Goal: Task Accomplishment & Management: Complete application form

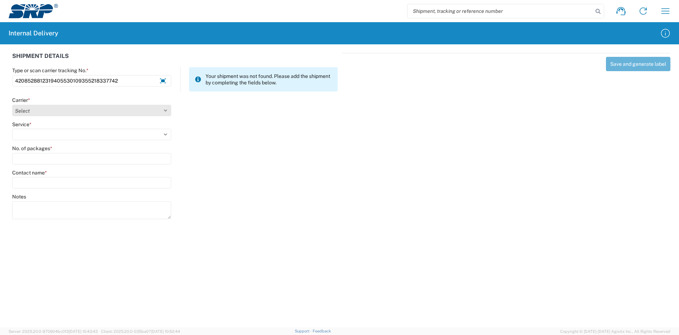
type input "4208528812319405530109355218337742"
click at [53, 110] on select "Select Amazon Logistics ATI Trucking BC Dimerco Logistics Empire Southwest FedE…" at bounding box center [91, 110] width 159 height 11
select select "137"
click at [12, 105] on select "Select Amazon Logistics ATI Trucking BC Dimerco Logistics Empire Southwest FedE…" at bounding box center [91, 110] width 159 height 11
click at [51, 136] on select "Select 3 - 5 Day Bound Printed Matter Express Mail Flat-Rate Envelope Express M…" at bounding box center [91, 134] width 159 height 11
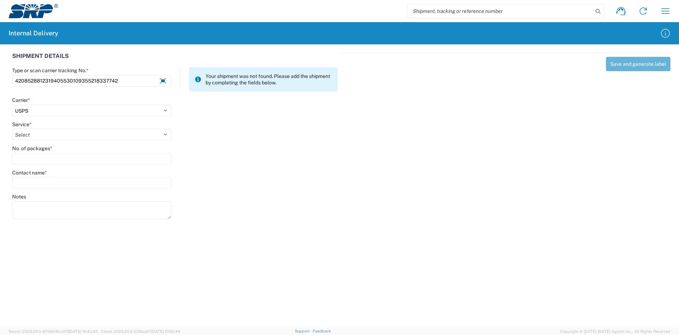
select select "1094"
click at [12, 129] on select "Select 3 - 5 Day Bound Printed Matter Express Mail Flat-Rate Envelope Express M…" at bounding box center [91, 134] width 159 height 11
click at [42, 155] on input "No. of packages *" at bounding box center [91, 158] width 159 height 11
type input "1"
click at [48, 183] on input "Contact name *" at bounding box center [91, 182] width 159 height 11
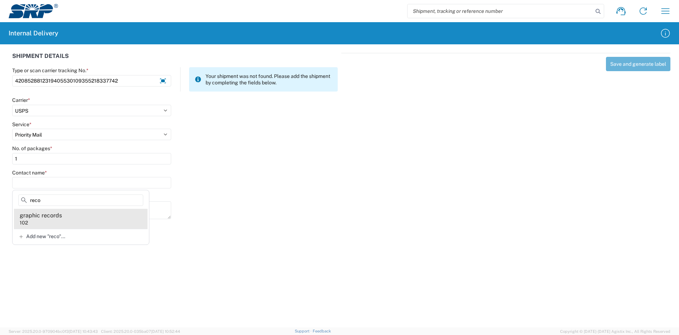
type input "reco"
click at [63, 215] on agx-address-suggestion-item "graphic records 102" at bounding box center [81, 219] width 134 height 20
type input "graphic records"
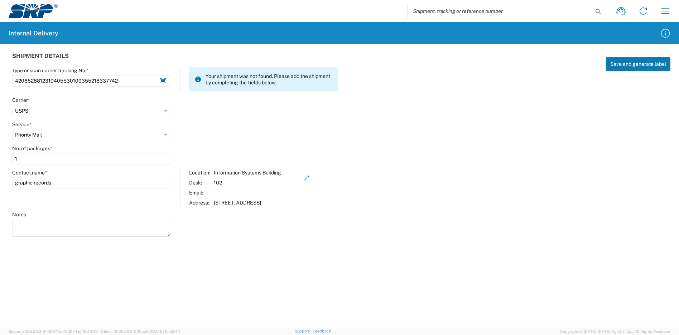
click at [630, 63] on button "Save and generate label" at bounding box center [638, 64] width 64 height 14
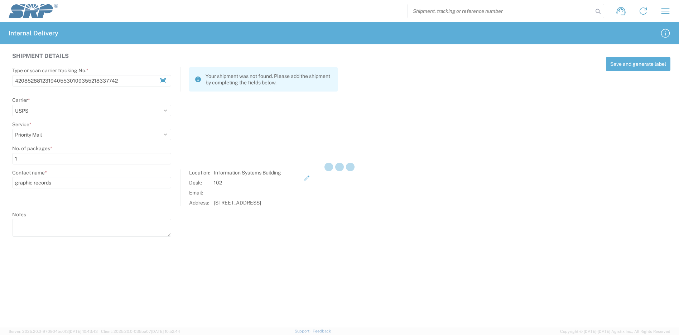
select select
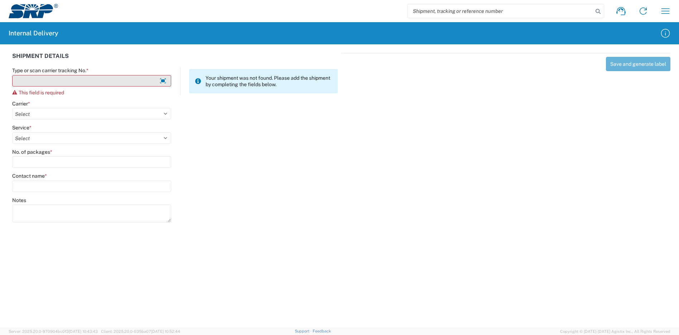
click at [108, 81] on input "Type or scan carrier tracking No. *" at bounding box center [91, 80] width 159 height 11
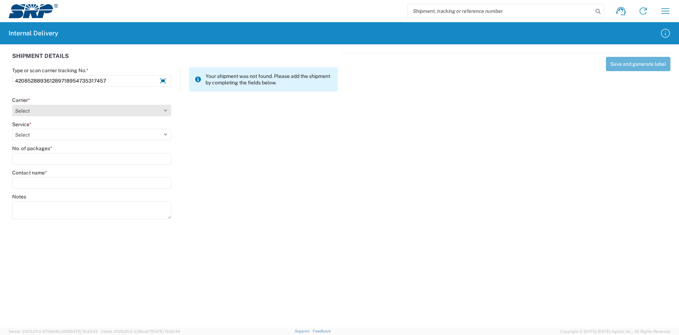
type input "420852889361289718954735317457"
click at [96, 108] on select "Select Amazon Logistics ATI Trucking BC Dimerco Logistics Empire Southwest FedE…" at bounding box center [91, 110] width 159 height 11
select select "137"
click at [12, 105] on select "Select Amazon Logistics ATI Trucking BC Dimerco Logistics Empire Southwest FedE…" at bounding box center [91, 110] width 159 height 11
click at [81, 135] on select "Select 3 - 5 Day Bound Printed Matter Express Mail Flat-Rate Envelope Express M…" at bounding box center [91, 134] width 159 height 11
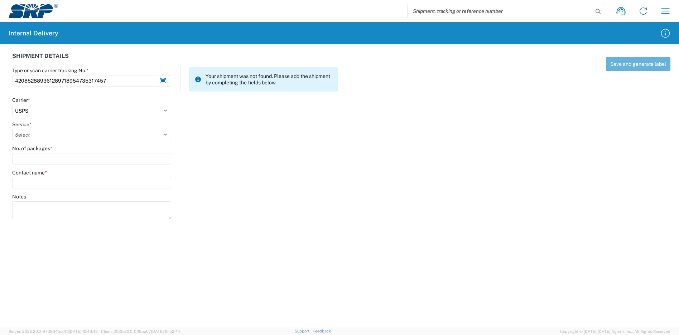
select select "17817"
click at [12, 129] on select "Select 3 - 5 Day Bound Printed Matter Express Mail Flat-Rate Envelope Express M…" at bounding box center [91, 134] width 159 height 11
click at [45, 160] on input "No. of packages *" at bounding box center [91, 158] width 159 height 11
type input "1"
click at [50, 179] on input "Contact name *" at bounding box center [91, 182] width 159 height 11
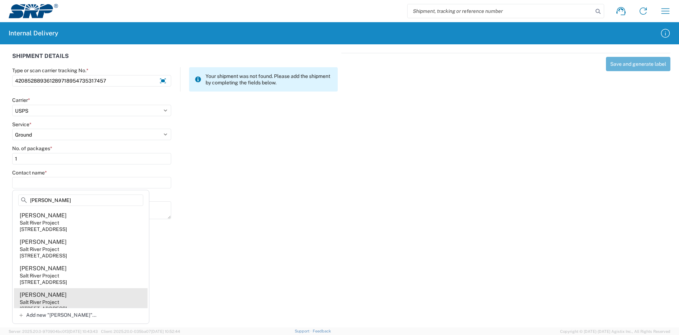
type input "[PERSON_NAME]"
click at [61, 295] on div "[PERSON_NAME]" at bounding box center [43, 295] width 47 height 8
type input "[PERSON_NAME]"
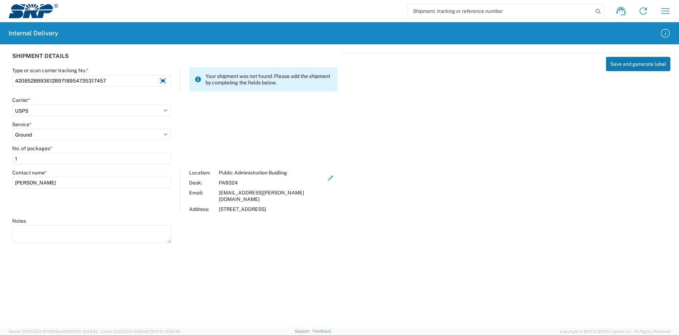
click at [637, 64] on button "Save and generate label" at bounding box center [638, 64] width 64 height 14
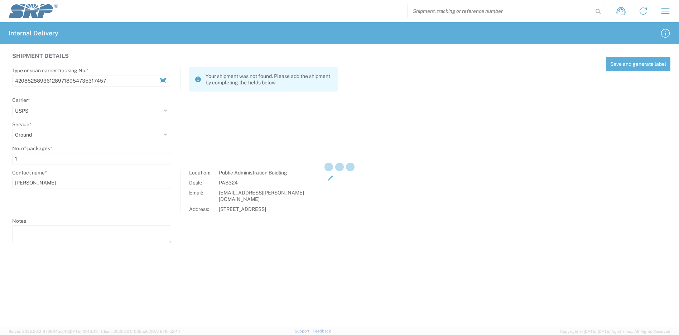
select select
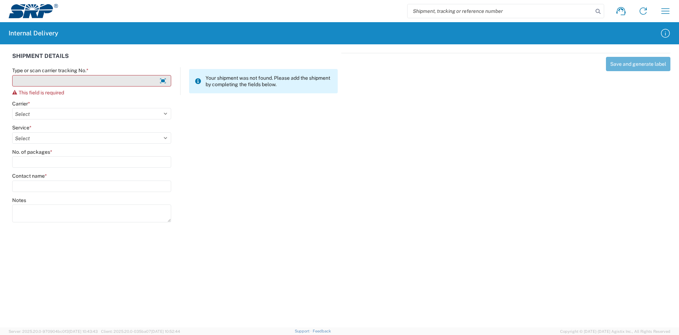
click at [82, 79] on input "Type or scan carrier tracking No. *" at bounding box center [91, 80] width 159 height 11
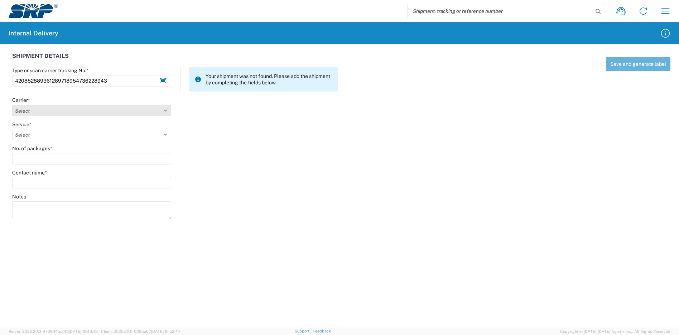
type input "420852889361289718954736228943"
click at [63, 109] on select "Select Amazon Logistics ATI Trucking BC Dimerco Logistics Empire Southwest FedE…" at bounding box center [91, 110] width 159 height 11
select select "137"
click at [12, 105] on select "Select Amazon Logistics ATI Trucking BC Dimerco Logistics Empire Southwest FedE…" at bounding box center [91, 110] width 159 height 11
click at [47, 129] on select "Select 3 - 5 Day Bound Printed Matter Express Mail Flat-Rate Envelope Express M…" at bounding box center [91, 134] width 159 height 11
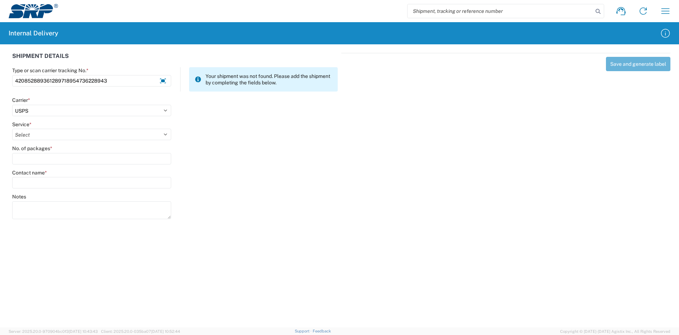
select select "17817"
click at [12, 129] on select "Select 3 - 5 Day Bound Printed Matter Express Mail Flat-Rate Envelope Express M…" at bounding box center [91, 134] width 159 height 11
click at [51, 159] on input "No. of packages *" at bounding box center [91, 158] width 159 height 11
type input "1"
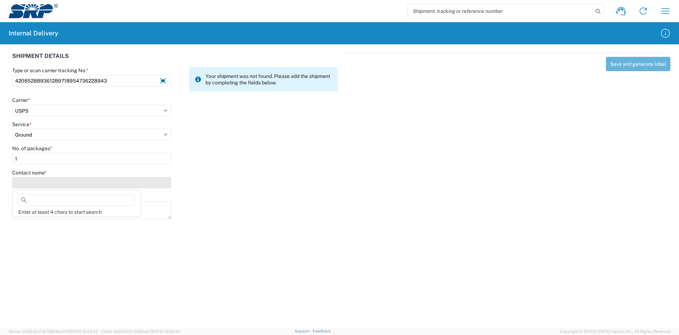
click at [54, 186] on input "Contact name *" at bounding box center [91, 182] width 159 height 11
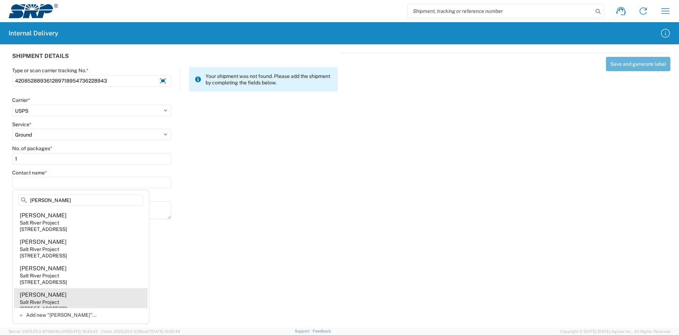
type input "[PERSON_NAME]"
click at [85, 299] on agx-address-suggestion-item "[PERSON_NAME] Salt River Project [STREET_ADDRESS]" at bounding box center [81, 302] width 134 height 26
type input "[PERSON_NAME]"
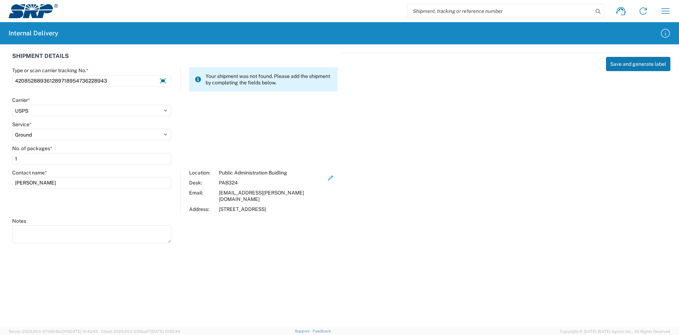
click at [638, 62] on button "Save and generate label" at bounding box center [638, 64] width 64 height 14
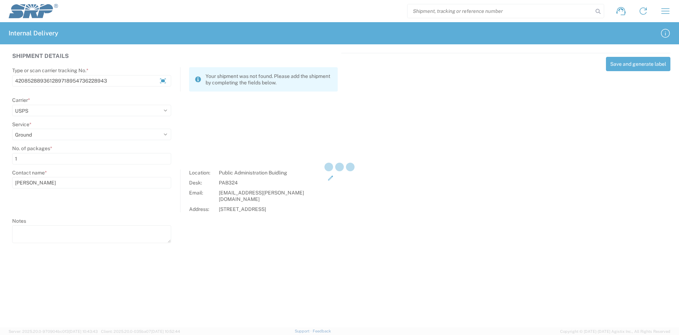
select select
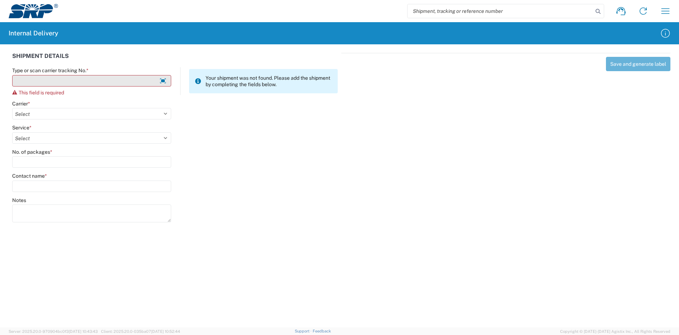
click at [123, 83] on input "Type or scan carrier tracking No. *" at bounding box center [91, 80] width 159 height 11
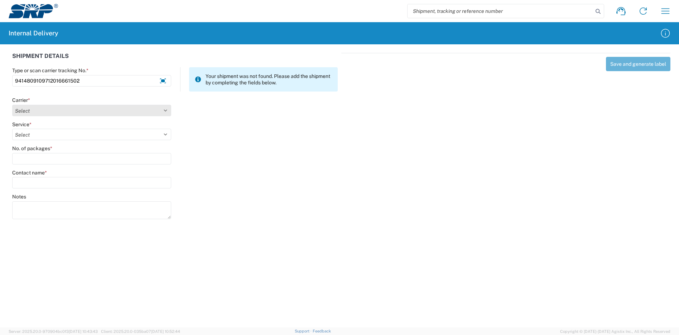
type input "9414809109712016661502"
click at [44, 107] on select "Select Amazon Logistics ATI Trucking BC Dimerco Logistics Empire Southwest FedE…" at bounding box center [91, 110] width 159 height 11
select select "137"
click at [12, 105] on select "Select Amazon Logistics ATI Trucking BC Dimerco Logistics Empire Southwest FedE…" at bounding box center [91, 110] width 159 height 11
click at [54, 137] on select "Select 3 - 5 Day Bound Printed Matter Express Mail Flat-Rate Envelope Express M…" at bounding box center [91, 134] width 159 height 11
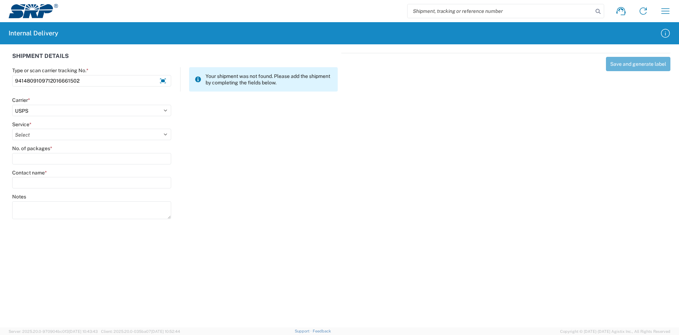
select select "17817"
click at [12, 129] on select "Select 3 - 5 Day Bound Printed Matter Express Mail Flat-Rate Envelope Express M…" at bounding box center [91, 134] width 159 height 11
click at [46, 159] on input "No. of packages *" at bounding box center [91, 158] width 159 height 11
type input "1"
click at [47, 182] on input "Contact name *" at bounding box center [91, 182] width 159 height 11
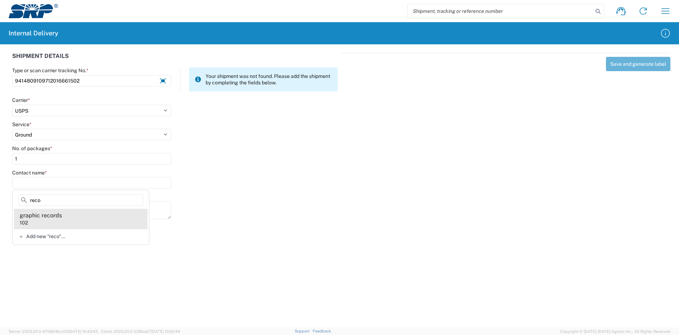
type input "reco"
click at [58, 217] on div "graphic records" at bounding box center [41, 216] width 42 height 8
type input "graphic records"
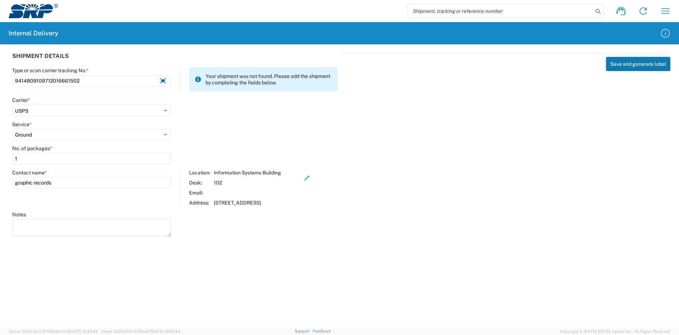
click at [631, 65] on button "Save and generate label" at bounding box center [638, 64] width 64 height 14
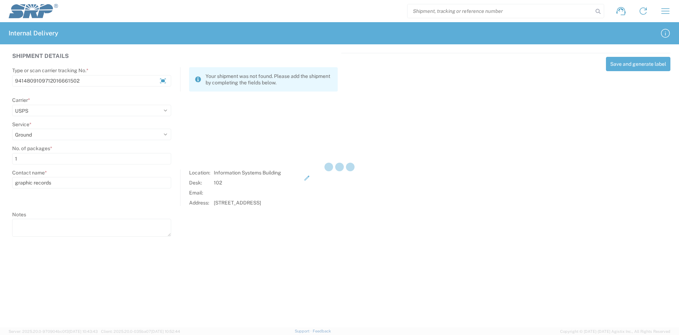
select select
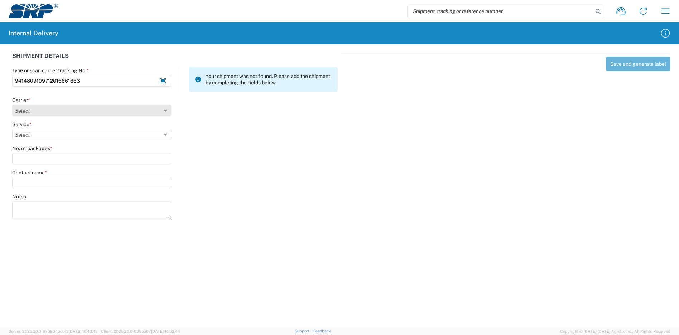
type input "9414809109712016661663"
click at [90, 108] on select "Select Amazon Logistics ATI Trucking BC Dimerco Logistics Empire Southwest FedE…" at bounding box center [91, 110] width 159 height 11
select select "137"
click at [12, 105] on select "Select Amazon Logistics ATI Trucking BC Dimerco Logistics Empire Southwest FedE…" at bounding box center [91, 110] width 159 height 11
click at [41, 134] on select "Select 3 - 5 Day Bound Printed Matter Express Mail Flat-Rate Envelope Express M…" at bounding box center [91, 134] width 159 height 11
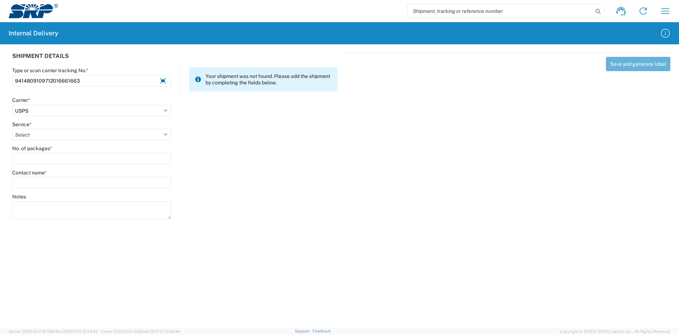
select select "17817"
click at [12, 129] on select "Select 3 - 5 Day Bound Printed Matter Express Mail Flat-Rate Envelope Express M…" at bounding box center [91, 134] width 159 height 11
click at [53, 161] on input "No. of packages *" at bounding box center [91, 158] width 159 height 11
type input "1"
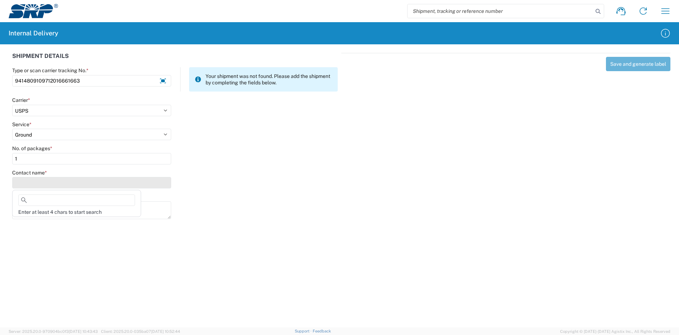
click at [58, 183] on input "Contact name *" at bounding box center [91, 182] width 159 height 11
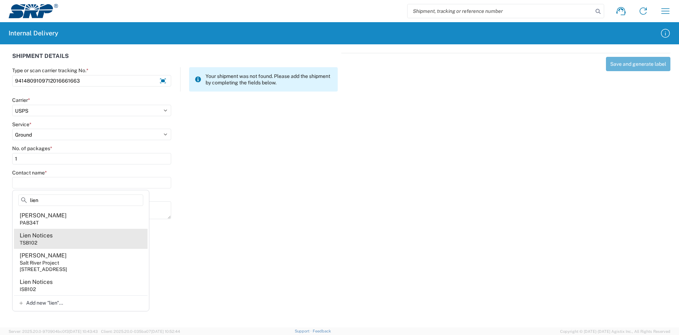
type input "lien"
click at [61, 238] on agx-address-suggestion-item "Lien Notices TSB102" at bounding box center [81, 239] width 134 height 20
type input "Lien Notices"
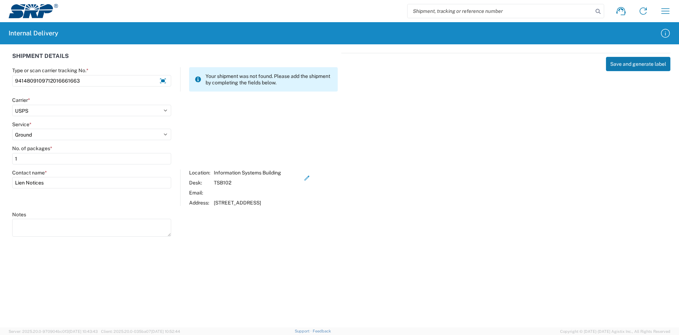
click at [631, 65] on button "Save and generate label" at bounding box center [638, 64] width 64 height 14
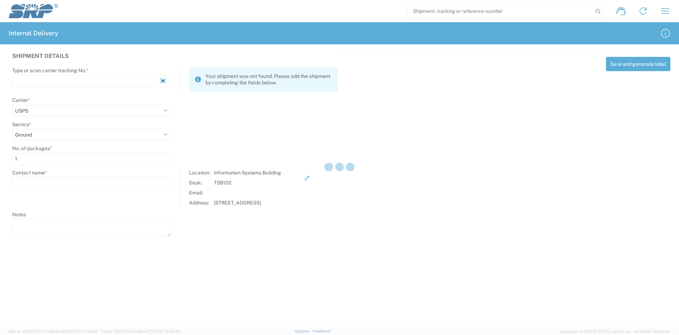
select select
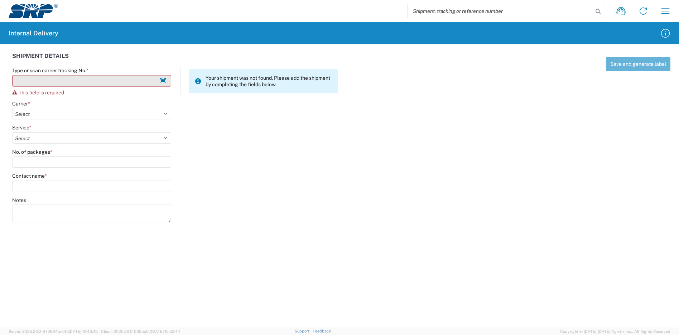
click at [49, 77] on input "Type or scan carrier tracking No. *" at bounding box center [91, 80] width 159 height 11
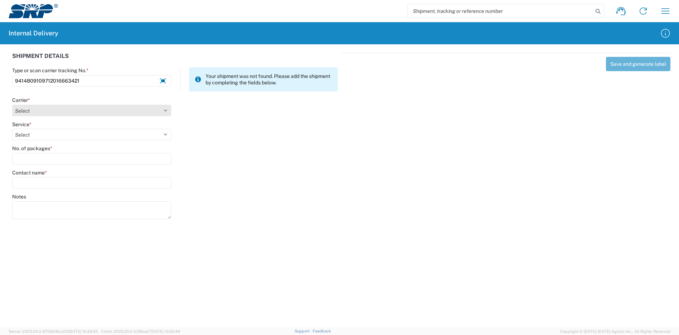
type input "9414809109712016663421"
click at [24, 107] on select "Select Amazon Logistics ATI Trucking BC Dimerco Logistics Empire Southwest FedE…" at bounding box center [91, 110] width 159 height 11
select select "137"
click at [12, 105] on select "Select Amazon Logistics ATI Trucking BC Dimerco Logistics Empire Southwest FedE…" at bounding box center [91, 110] width 159 height 11
click at [34, 134] on select "Select 3 - 5 Day Bound Printed Matter Express Mail Flat-Rate Envelope Express M…" at bounding box center [91, 134] width 159 height 11
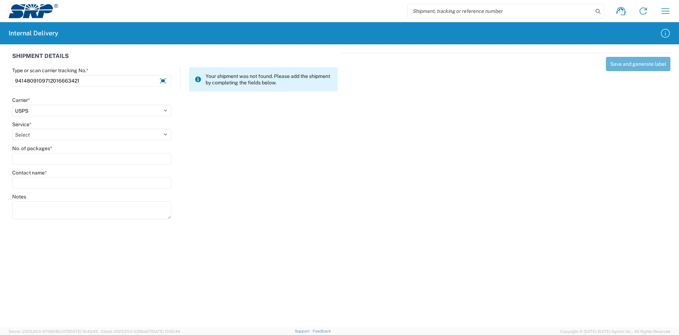
select select "17817"
click at [12, 129] on select "Select 3 - 5 Day Bound Printed Matter Express Mail Flat-Rate Envelope Express M…" at bounding box center [91, 134] width 159 height 11
click at [35, 161] on input "No. of packages *" at bounding box center [91, 158] width 159 height 11
type input "1"
click at [37, 181] on input "Contact name *" at bounding box center [91, 182] width 159 height 11
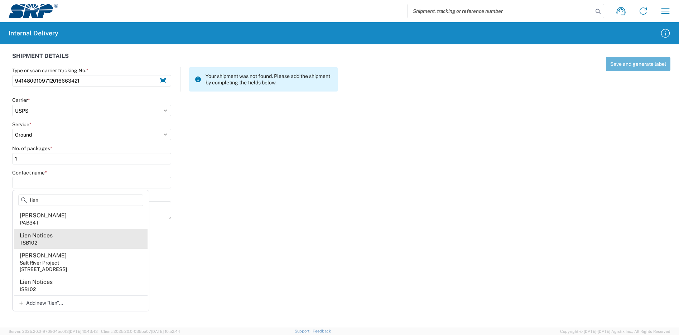
type input "lien"
click at [62, 237] on agx-address-suggestion-item "Lien Notices TSB102" at bounding box center [81, 239] width 134 height 20
type input "Lien Notices"
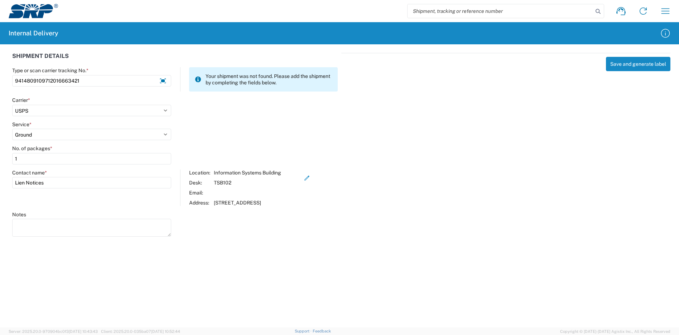
click at [643, 57] on div "Save and generate label" at bounding box center [505, 144] width 329 height 182
click at [644, 63] on button "Save and generate label" at bounding box center [638, 64] width 64 height 14
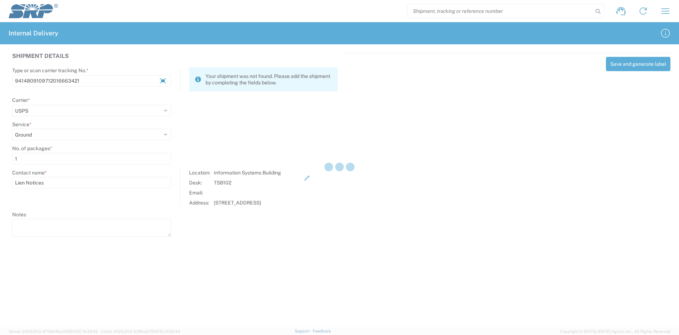
select select
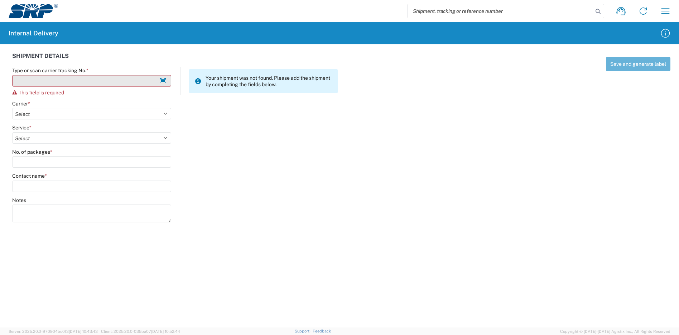
click at [114, 84] on input "Type or scan carrier tracking No. *" at bounding box center [91, 80] width 159 height 11
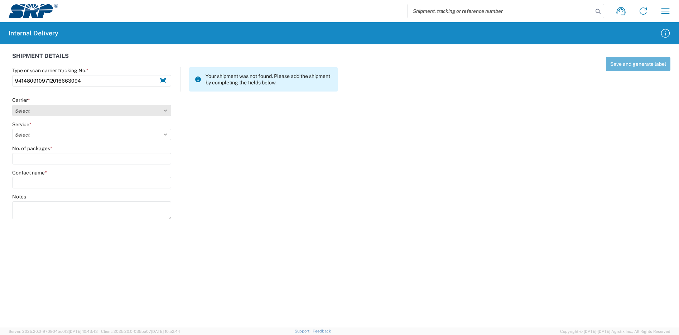
type input "9414809109712016663094"
click at [55, 112] on select "Select Amazon Logistics ATI Trucking BC Dimerco Logistics Empire Southwest FedE…" at bounding box center [91, 110] width 159 height 11
select select "137"
click at [12, 105] on select "Select Amazon Logistics ATI Trucking BC Dimerco Logistics Empire Southwest FedE…" at bounding box center [91, 110] width 159 height 11
click at [39, 135] on select "Select 3 - 5 Day Bound Printed Matter Express Mail Flat-Rate Envelope Express M…" at bounding box center [91, 134] width 159 height 11
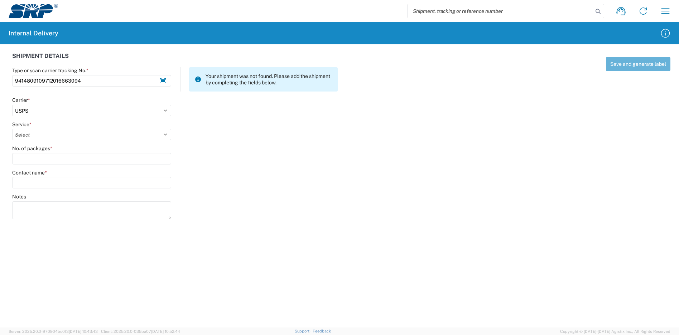
select select "17817"
click at [12, 129] on select "Select 3 - 5 Day Bound Printed Matter Express Mail Flat-Rate Envelope Express M…" at bounding box center [91, 134] width 159 height 11
click at [58, 161] on input "No. of packages *" at bounding box center [91, 158] width 159 height 11
type input "1"
click at [63, 184] on input "Contact name *" at bounding box center [91, 182] width 159 height 11
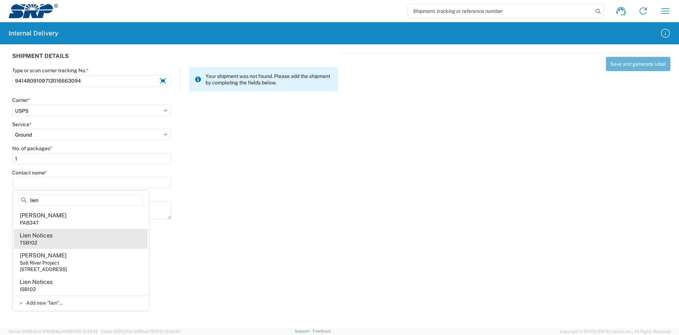
type input "lien"
click at [54, 235] on agx-address-suggestion-item "Lien Notices TSB102" at bounding box center [81, 239] width 134 height 20
type input "Lien Notices"
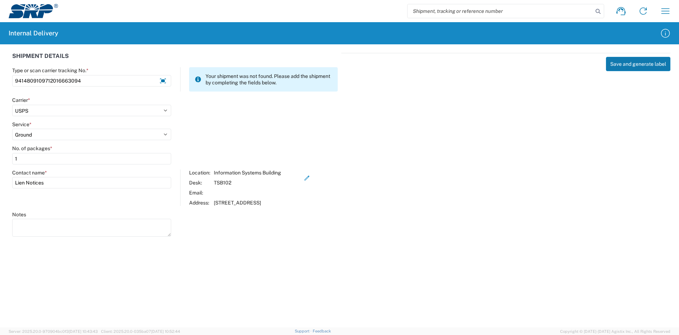
click at [628, 66] on button "Save and generate label" at bounding box center [638, 64] width 64 height 14
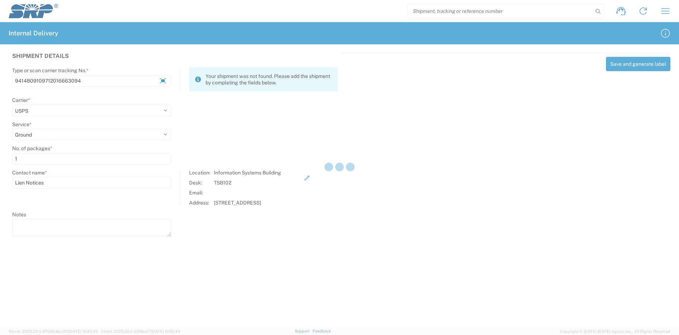
select select
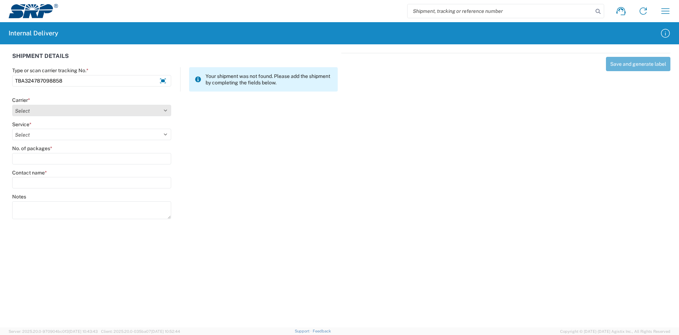
type input "TBA324787098858"
click at [67, 108] on select "Select Amazon Logistics ATI Trucking BC Dimerco Logistics Empire Southwest FedE…" at bounding box center [91, 110] width 159 height 11
select select "8933"
click at [12, 105] on select "Select Amazon Logistics ATI Trucking BC Dimerco Logistics Empire Southwest FedE…" at bounding box center [91, 110] width 159 height 11
click at [35, 138] on select "Select Amazon Logistics TBA Rail TL Standard 3 - 5 Day" at bounding box center [91, 134] width 159 height 11
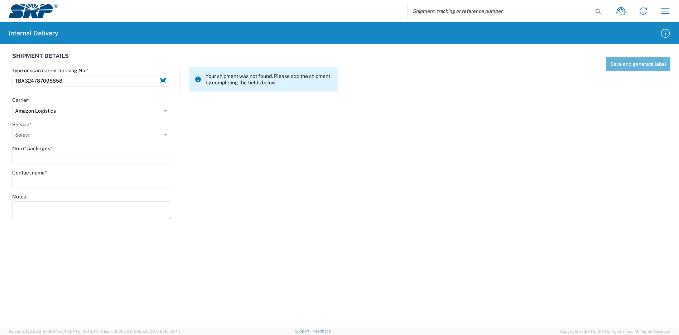
select select "24525"
click at [12, 129] on select "Select Amazon Logistics TBA Rail TL Standard 3 - 5 Day" at bounding box center [91, 134] width 159 height 11
click at [38, 156] on input "No. of packages *" at bounding box center [91, 158] width 159 height 11
type input "1"
click at [42, 183] on input "Contact name *" at bounding box center [91, 182] width 159 height 11
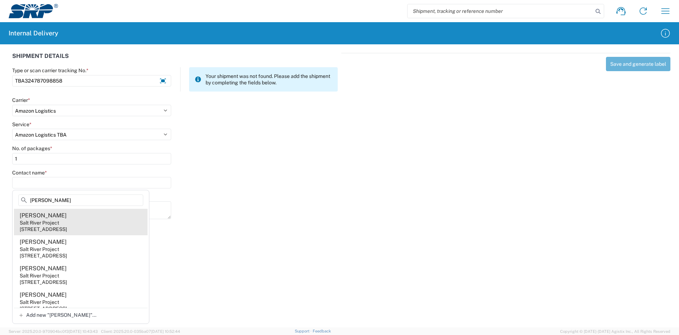
type input "[PERSON_NAME]"
click at [81, 224] on agx-address-suggestion-item "[PERSON_NAME] Salt River Project [STREET_ADDRESS]" at bounding box center [81, 222] width 134 height 26
type input "[PERSON_NAME]"
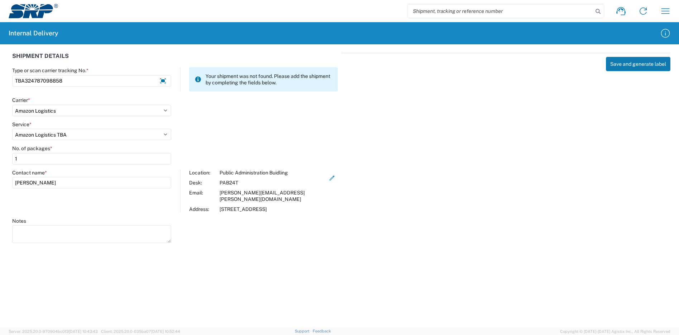
click at [636, 64] on button "Save and generate label" at bounding box center [638, 64] width 64 height 14
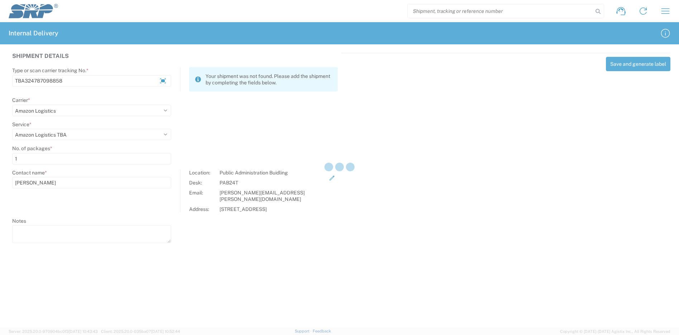
select select
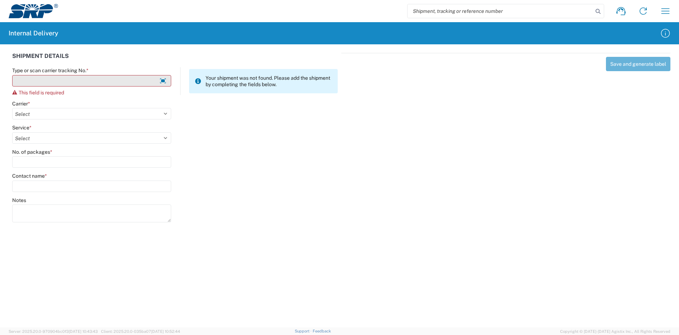
click at [126, 79] on input "Type or scan carrier tracking No. *" at bounding box center [91, 80] width 159 height 11
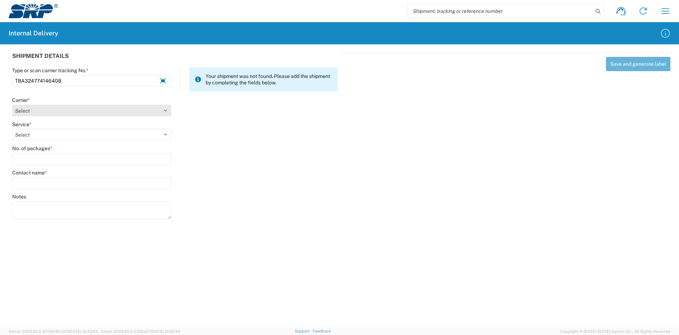
type input "TBA324774146408"
click at [84, 110] on select "Select Amazon Logistics ATI Trucking BC Dimerco Logistics Empire Southwest FedE…" at bounding box center [91, 110] width 159 height 11
select select "8933"
click at [12, 105] on select "Select Amazon Logistics ATI Trucking BC Dimerco Logistics Empire Southwest FedE…" at bounding box center [91, 110] width 159 height 11
click at [72, 130] on select "Select Amazon Logistics TBA Rail TL Standard 3 - 5 Day" at bounding box center [91, 134] width 159 height 11
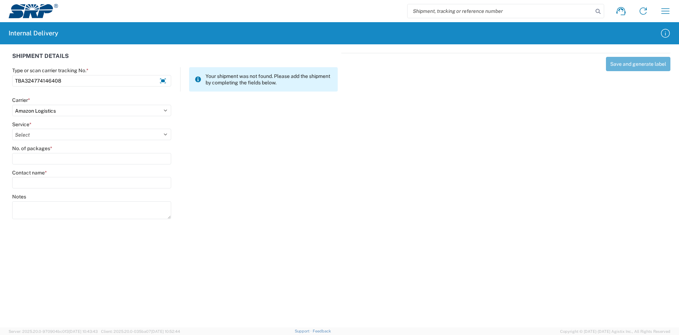
select select "24525"
click at [12, 129] on select "Select Amazon Logistics TBA Rail TL Standard 3 - 5 Day" at bounding box center [91, 134] width 159 height 11
click at [61, 159] on input "No. of packages *" at bounding box center [91, 158] width 159 height 11
type input "1"
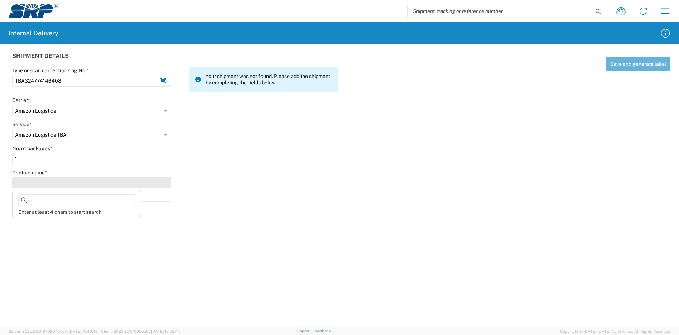
click at [67, 179] on input "Contact name *" at bounding box center [91, 182] width 159 height 11
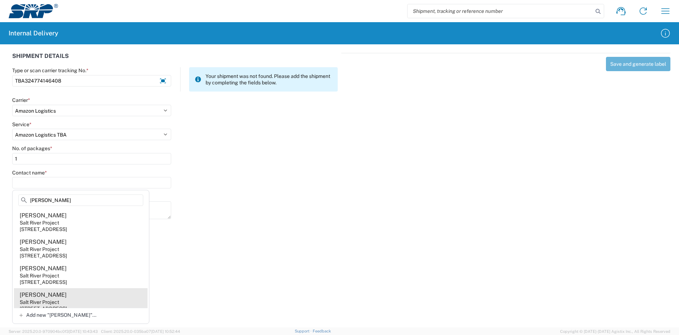
type input "[PERSON_NAME]"
click at [60, 296] on div "[PERSON_NAME]" at bounding box center [43, 295] width 47 height 8
type input "[PERSON_NAME]"
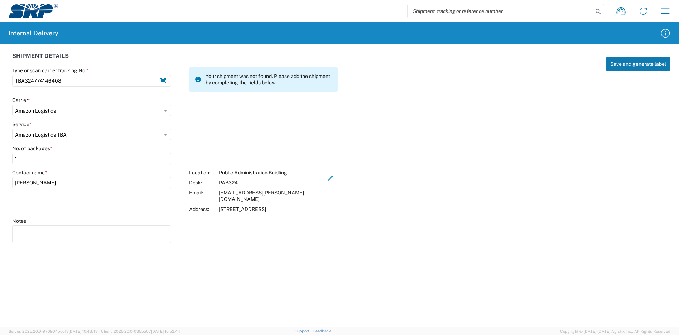
click at [627, 67] on button "Save and generate label" at bounding box center [638, 64] width 64 height 14
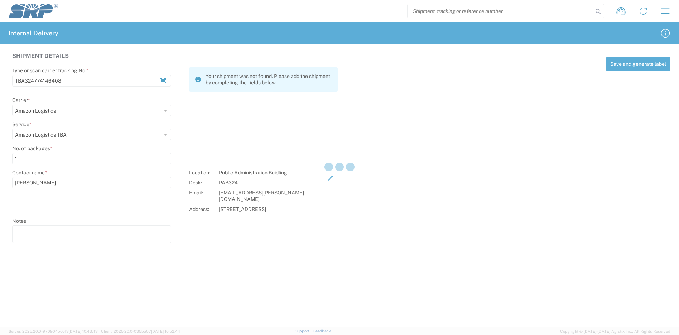
select select
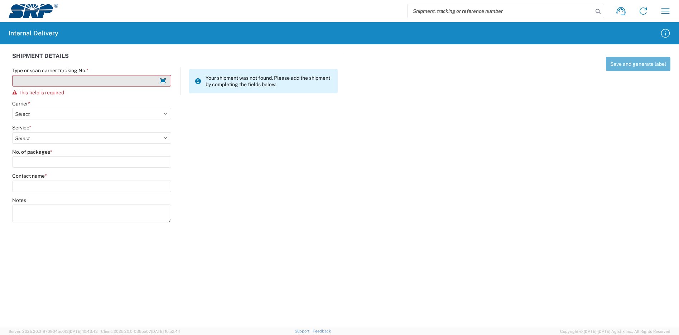
click at [128, 80] on input "Type or scan carrier tracking No. *" at bounding box center [91, 80] width 159 height 11
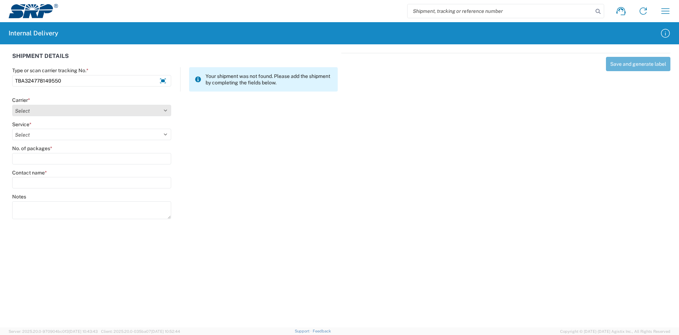
type input "TBA324778149550"
click at [81, 110] on select "Select Amazon Logistics ATI Trucking BC Dimerco Logistics Empire Southwest FedE…" at bounding box center [91, 110] width 159 height 11
select select "8933"
click at [12, 105] on select "Select Amazon Logistics ATI Trucking BC Dimerco Logistics Empire Southwest FedE…" at bounding box center [91, 110] width 159 height 11
click at [62, 123] on div "Service *" at bounding box center [91, 124] width 159 height 6
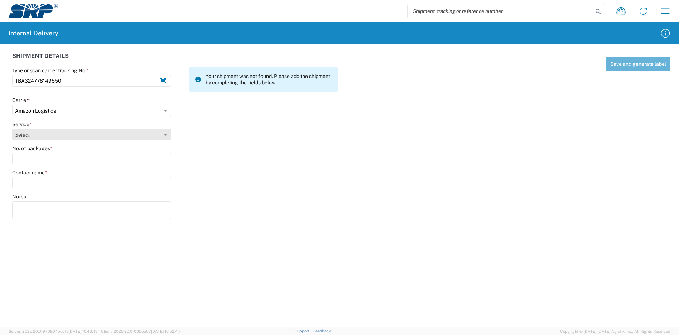
click at [58, 129] on select "Select" at bounding box center [91, 134] width 159 height 11
click at [58, 132] on select "Select Amazon Logistics TBA Rail TL Standard 3 - 5 Day" at bounding box center [91, 134] width 159 height 11
click at [59, 131] on select "Select Amazon Logistics TBA Rail TL Standard 3 - 5 Day" at bounding box center [91, 134] width 159 height 11
click at [12, 129] on select "Select Amazon Logistics TBA Rail TL Standard 3 - 5 Day" at bounding box center [91, 134] width 159 height 11
click at [52, 137] on select "Select Amazon Logistics TBA Rail TL Standard 3 - 5 Day" at bounding box center [91, 134] width 159 height 11
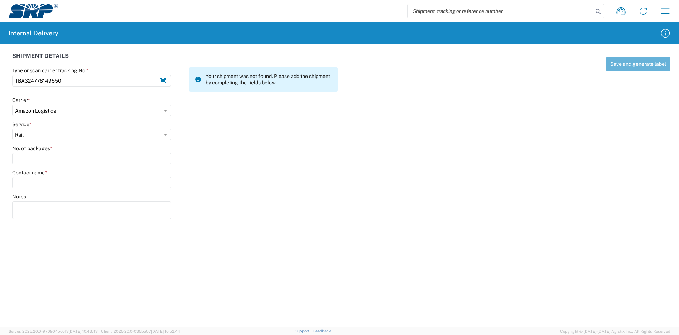
select select "24525"
click at [12, 129] on select "Select Amazon Logistics TBA Rail TL Standard 3 - 5 Day" at bounding box center [91, 134] width 159 height 11
click at [46, 157] on input "No. of packages *" at bounding box center [91, 158] width 159 height 11
type input "1"
click at [49, 180] on input "Contact name *" at bounding box center [91, 182] width 159 height 11
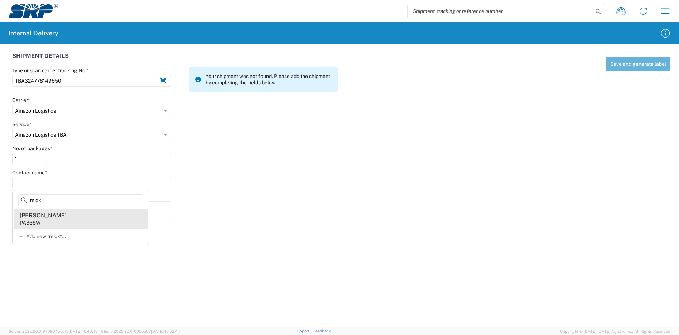
type input "midk"
click at [86, 218] on agx-address-suggestion-item "[PERSON_NAME] PAB35W" at bounding box center [81, 219] width 134 height 20
type input "[PERSON_NAME]"
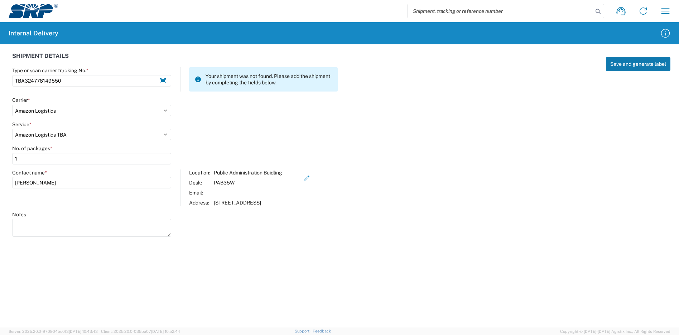
click at [634, 66] on button "Save and generate label" at bounding box center [638, 64] width 64 height 14
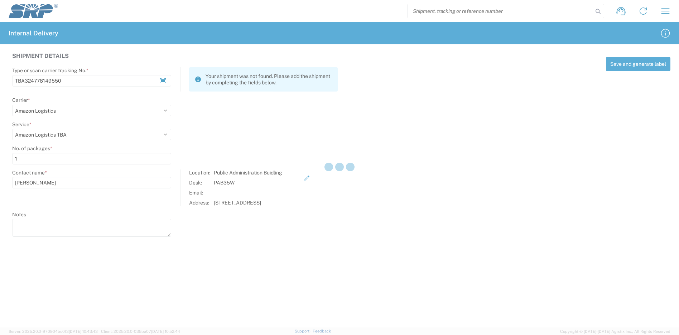
select select
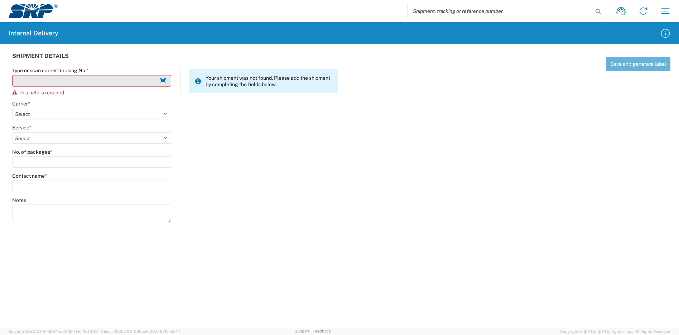
click at [66, 82] on input "Type or scan carrier tracking No. *" at bounding box center [91, 80] width 159 height 11
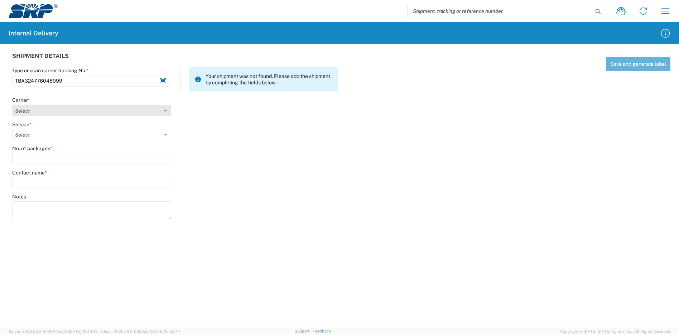
type input "TBA324776048999"
click at [44, 112] on select "Select Amazon Logistics ATI Trucking BC Dimerco Logistics Empire Southwest FedE…" at bounding box center [91, 110] width 159 height 11
select select "8933"
click at [12, 105] on select "Select Amazon Logistics ATI Trucking BC Dimerco Logistics Empire Southwest FedE…" at bounding box center [91, 110] width 159 height 11
click at [44, 139] on select "Select Amazon Logistics TBA Rail TL Standard 3 - 5 Day" at bounding box center [91, 134] width 159 height 11
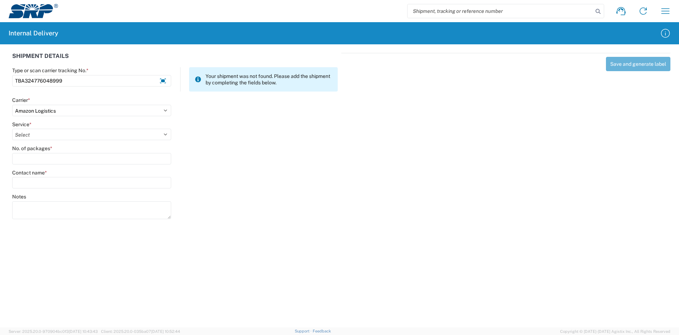
select select "24525"
click at [12, 129] on select "Select Amazon Logistics TBA Rail TL Standard 3 - 5 Day" at bounding box center [91, 134] width 159 height 11
click at [46, 161] on input "No. of packages *" at bounding box center [91, 158] width 159 height 11
type input "2"
click at [47, 178] on input "Contact name *" at bounding box center [91, 182] width 159 height 11
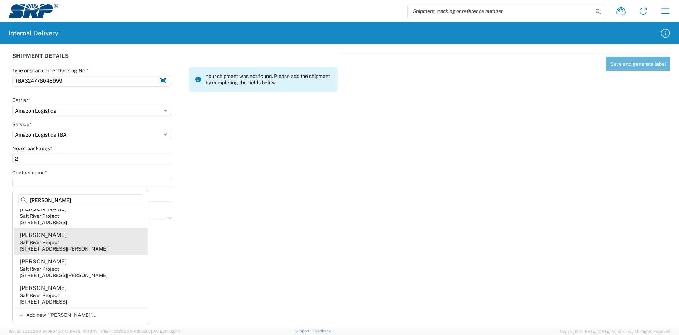
scroll to position [238, 0]
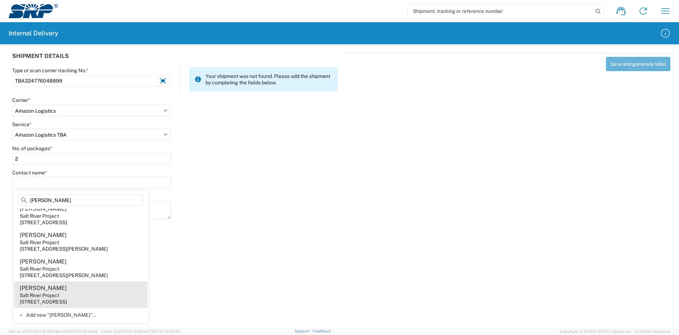
type input "[PERSON_NAME]"
click at [77, 292] on agx-address-suggestion-item "[PERSON_NAME] Salt River Project [STREET_ADDRESS]" at bounding box center [81, 295] width 134 height 26
type input "[PERSON_NAME]"
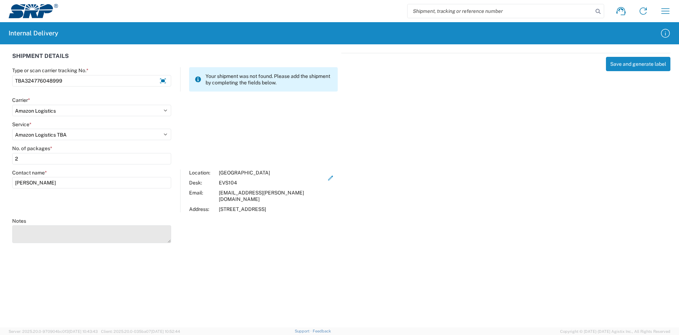
click at [113, 226] on textarea "Notes" at bounding box center [91, 235] width 159 height 18
type textarea "TBA324776785342"
click at [640, 57] on div "Save and generate label" at bounding box center [505, 147] width 329 height 188
click at [639, 65] on button "Save and generate label" at bounding box center [638, 64] width 64 height 14
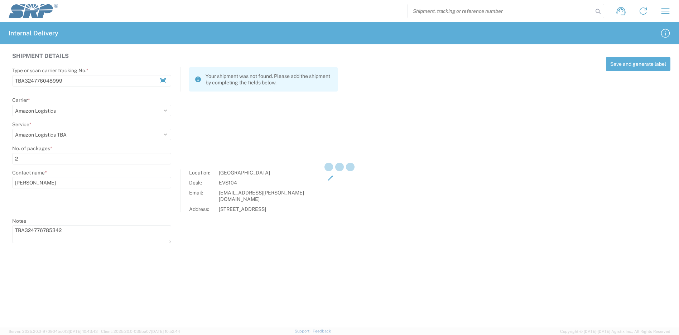
select select
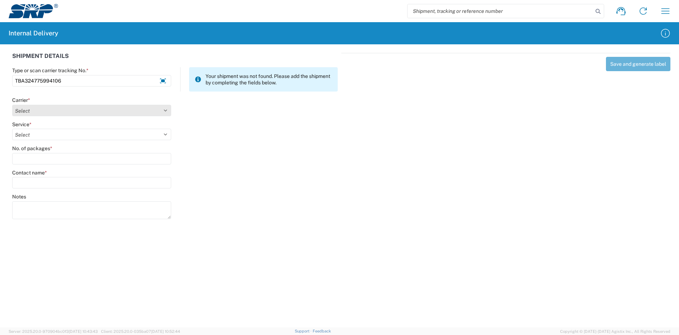
type input "TBA324775994106"
click at [80, 110] on select "Select Amazon Logistics ATI Trucking BC Dimerco Logistics Empire Southwest FedE…" at bounding box center [91, 110] width 159 height 11
select select "8933"
click at [12, 105] on select "Select Amazon Logistics ATI Trucking BC Dimerco Logistics Empire Southwest FedE…" at bounding box center [91, 110] width 159 height 11
click at [67, 127] on div "Service *" at bounding box center [91, 124] width 159 height 6
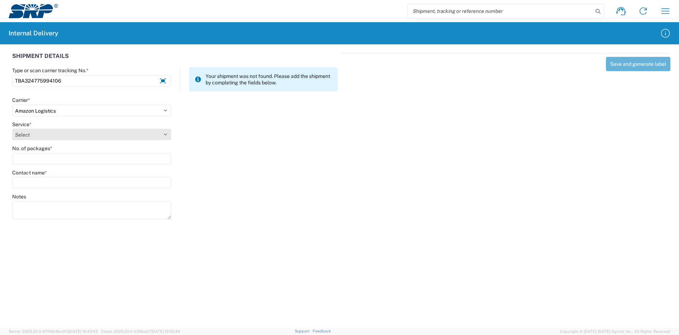
click at [66, 134] on select "Select Amazon Logistics TBA Rail TL Standard 3 - 5 Day" at bounding box center [91, 134] width 159 height 11
select select "24525"
click at [12, 129] on select "Select Amazon Logistics TBA Rail TL Standard 3 - 5 Day" at bounding box center [91, 134] width 159 height 11
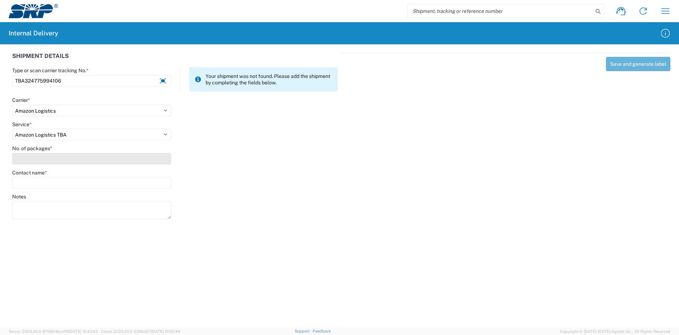
click at [59, 159] on input "No. of packages *" at bounding box center [91, 158] width 159 height 11
type input "1"
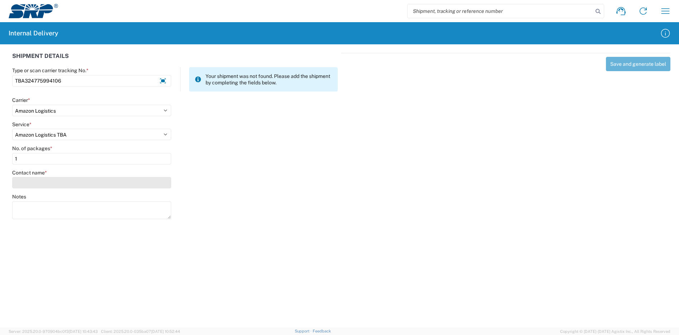
click at [63, 177] on div "Contact name *" at bounding box center [91, 179] width 159 height 19
click at [59, 183] on input "Contact name *" at bounding box center [91, 182] width 159 height 11
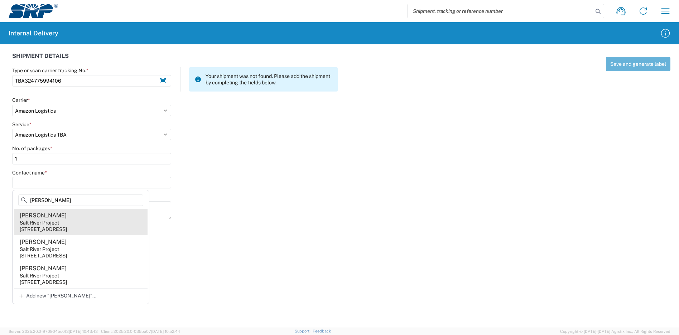
type input "[PERSON_NAME]"
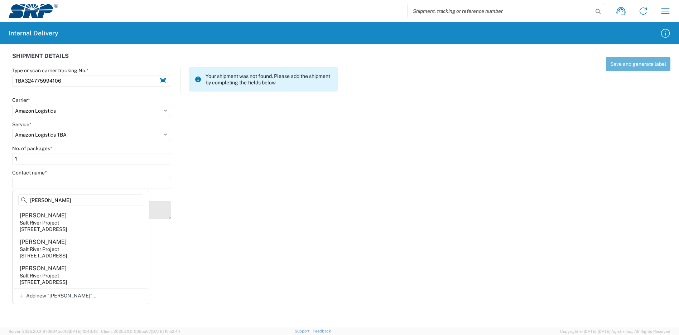
click at [76, 219] on agx-address-suggestion-item "[PERSON_NAME] Salt River Project [STREET_ADDRESS]" at bounding box center [81, 222] width 134 height 26
type input "[PERSON_NAME]"
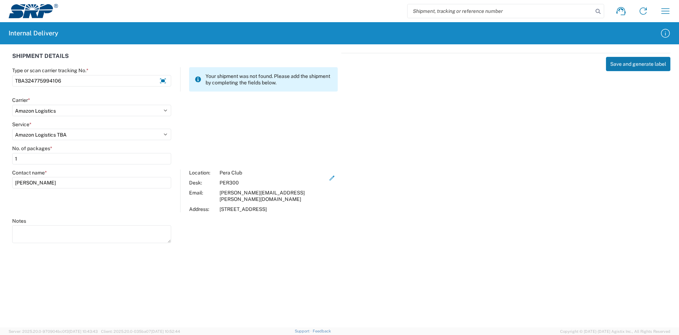
click at [645, 67] on button "Save and generate label" at bounding box center [638, 64] width 64 height 14
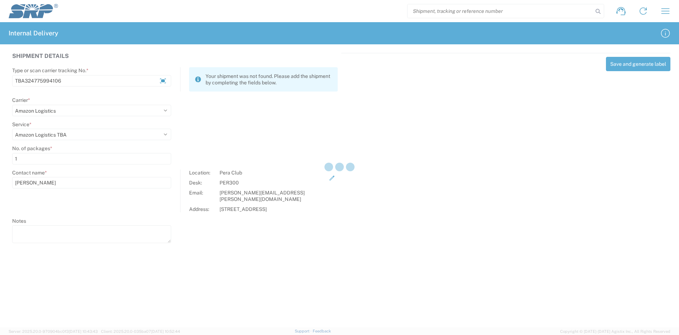
select select
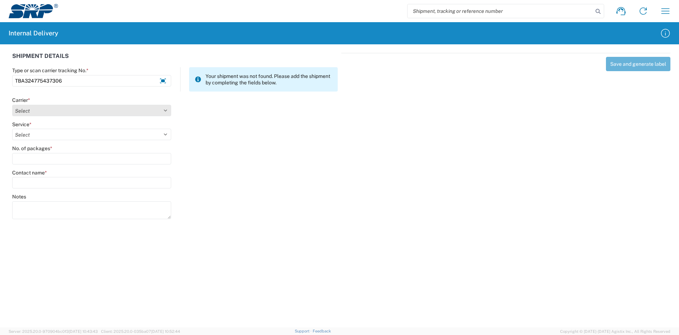
type input "TBA324775437306"
click at [48, 110] on select "Select Amazon Logistics ATI Trucking BC Dimerco Logistics Empire Southwest FedE…" at bounding box center [91, 110] width 159 height 11
select select "8933"
click at [12, 105] on select "Select Amazon Logistics ATI Trucking BC Dimerco Logistics Empire Southwest FedE…" at bounding box center [91, 110] width 159 height 11
click at [40, 139] on select "Select Amazon Logistics TBA Rail TL Standard 3 - 5 Day" at bounding box center [91, 134] width 159 height 11
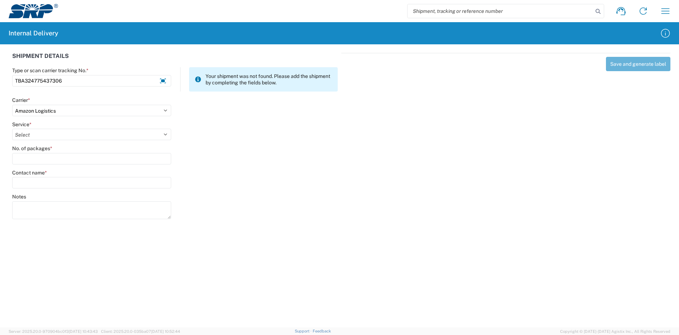
select select "24525"
click at [12, 129] on select "Select Amazon Logistics TBA Rail TL Standard 3 - 5 Day" at bounding box center [91, 134] width 159 height 11
click at [41, 159] on input "No. of packages *" at bounding box center [91, 158] width 159 height 11
type input "1"
click at [44, 183] on input "Contact name *" at bounding box center [91, 182] width 159 height 11
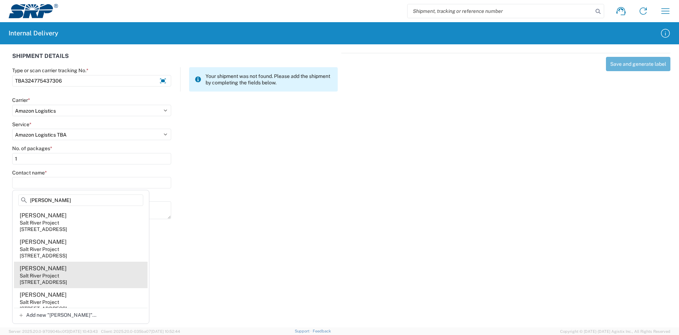
type input "[PERSON_NAME]"
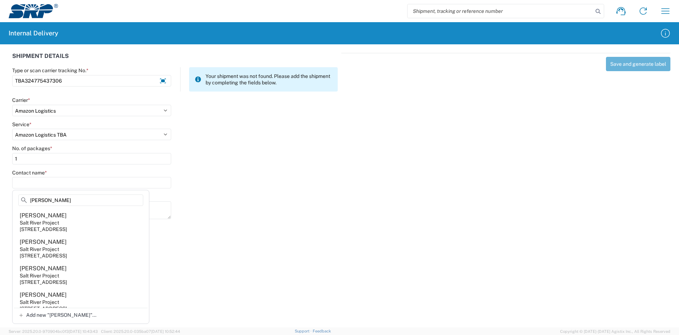
click at [62, 270] on agx-address-suggestion-item "[PERSON_NAME] Salt River Project [STREET_ADDRESS]" at bounding box center [81, 275] width 134 height 26
type input "[PERSON_NAME]"
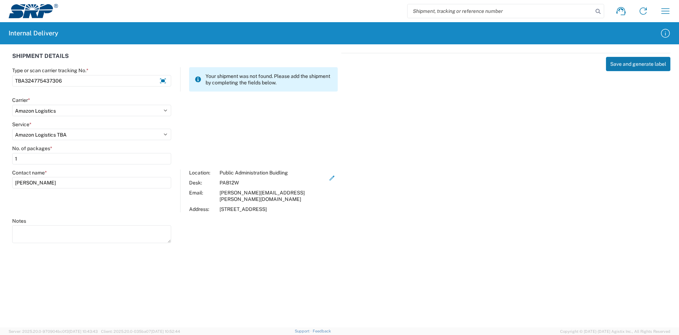
click at [626, 64] on button "Save and generate label" at bounding box center [638, 64] width 64 height 14
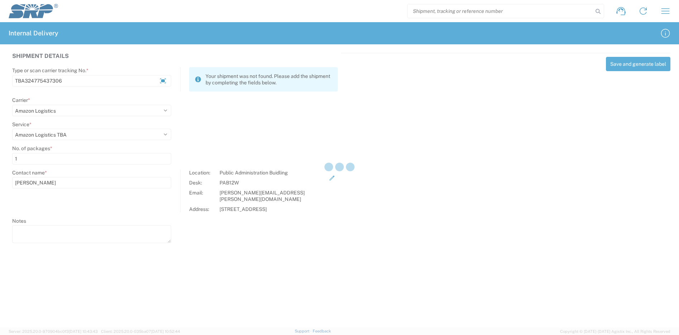
select select
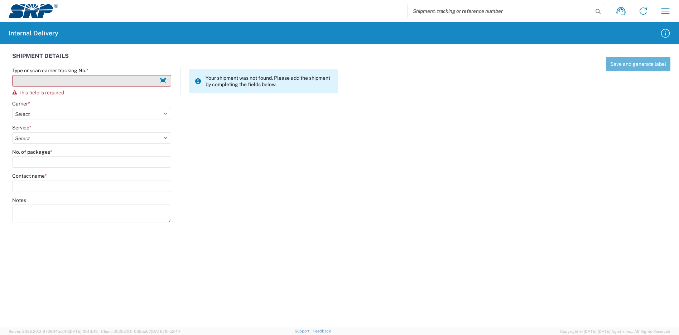
click at [135, 79] on input "Type or scan carrier tracking No. *" at bounding box center [91, 80] width 159 height 11
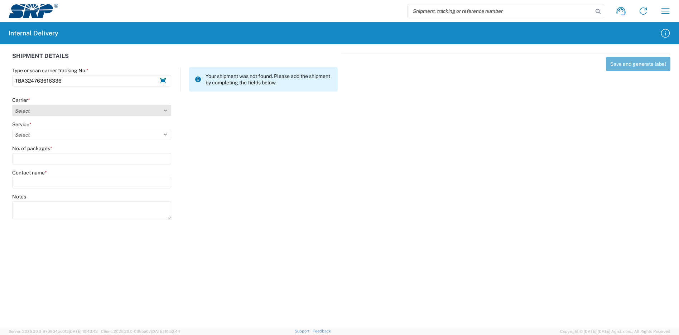
type input "TBA324763616336"
click at [79, 116] on agx-form-control-wrapper-v2 "Carrier * Select Amazon Logistics ATI Trucking BC Dimerco Logistics Empire Sout…" at bounding box center [92, 109] width 166 height 24
drag, startPoint x: 79, startPoint y: 116, endPoint x: 82, endPoint y: 110, distance: 6.7
click at [82, 110] on select "Select Amazon Logistics ATI Trucking BC Dimerco Logistics Empire Southwest FedE…" at bounding box center [91, 110] width 159 height 11
select select "8933"
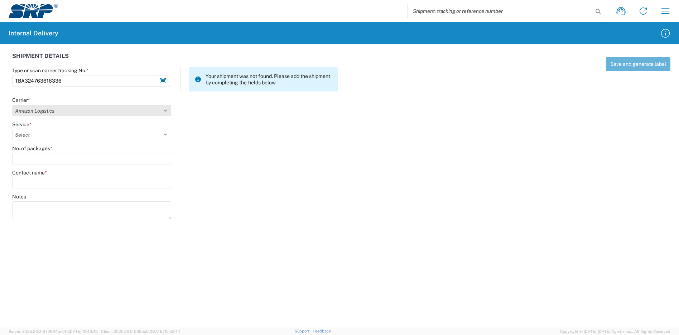
click at [12, 105] on select "Select Amazon Logistics ATI Trucking BC Dimerco Logistics Empire Southwest FedE…" at bounding box center [91, 110] width 159 height 11
click at [39, 135] on select "Select" at bounding box center [91, 134] width 159 height 11
select select "24525"
click at [12, 129] on select "Select Amazon Logistics TBA Rail TL Standard 3 - 5 Day" at bounding box center [91, 134] width 159 height 11
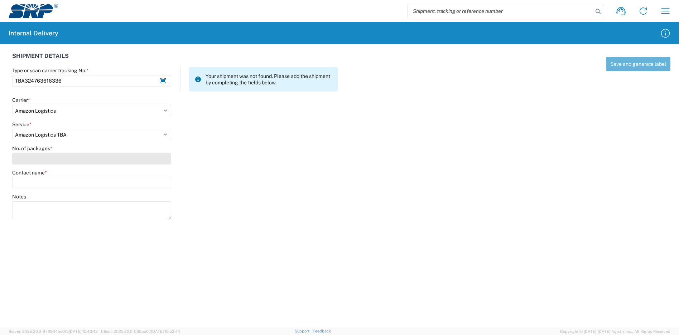
click at [40, 161] on input "No. of packages *" at bounding box center [91, 158] width 159 height 11
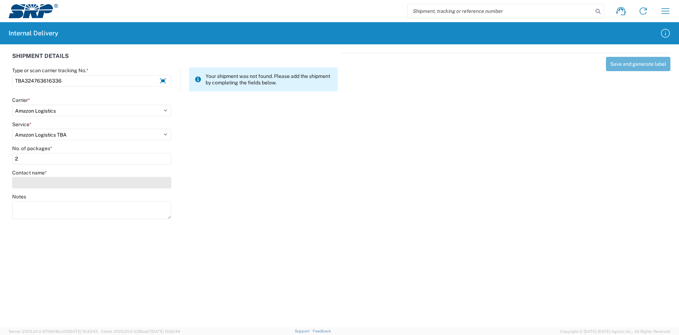
type input "2"
click at [49, 179] on input "Contact name *" at bounding box center [91, 182] width 159 height 11
click at [53, 186] on input "Contact name *" at bounding box center [91, 182] width 159 height 11
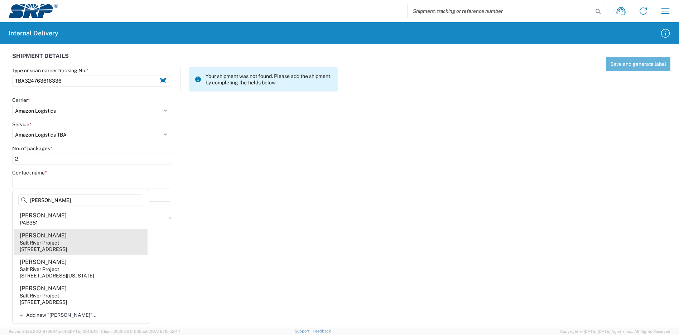
type input "[PERSON_NAME]"
click at [82, 240] on agx-address-suggestion-item "[PERSON_NAME] Salt River Project [STREET_ADDRESS]" at bounding box center [81, 242] width 134 height 26
type input "[PERSON_NAME]"
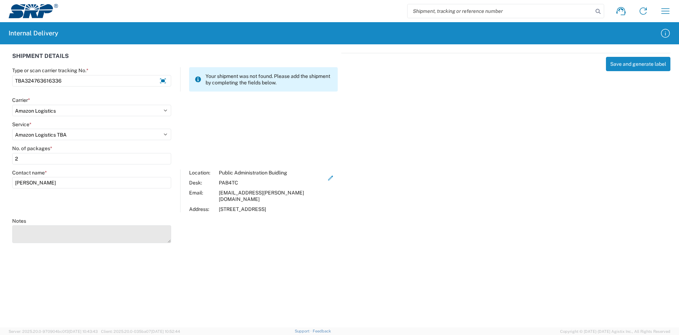
click at [91, 228] on textarea "Notes" at bounding box center [91, 235] width 159 height 18
type textarea "TBA324770114700"
click at [626, 62] on button "Save and generate label" at bounding box center [638, 64] width 64 height 14
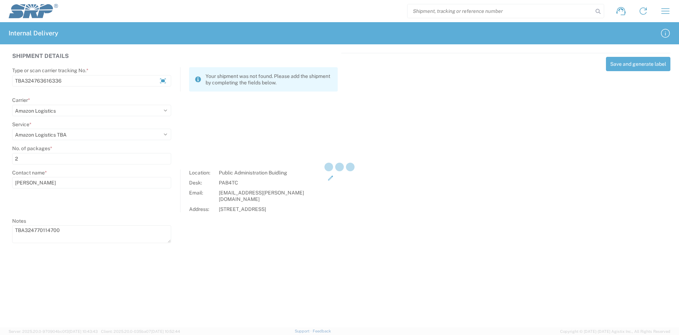
select select
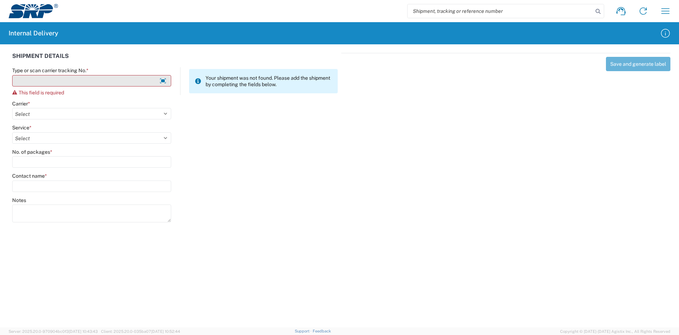
click at [111, 77] on input "Type or scan carrier tracking No. *" at bounding box center [91, 80] width 159 height 11
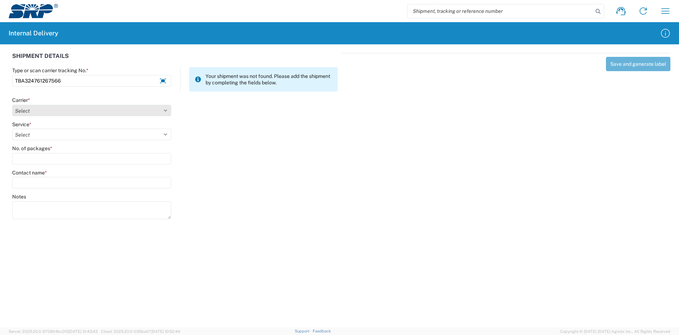
type input "TBA324761267566"
click at [37, 113] on select "Select Amazon Logistics ATI Trucking BC Dimerco Logistics Empire Southwest FedE…" at bounding box center [91, 110] width 159 height 11
select select "8933"
click at [12, 105] on select "Select Amazon Logistics ATI Trucking BC Dimerco Logistics Empire Southwest FedE…" at bounding box center [91, 110] width 159 height 11
click at [36, 130] on select "Select Amazon Logistics TBA Rail TL Standard 3 - 5 Day" at bounding box center [91, 134] width 159 height 11
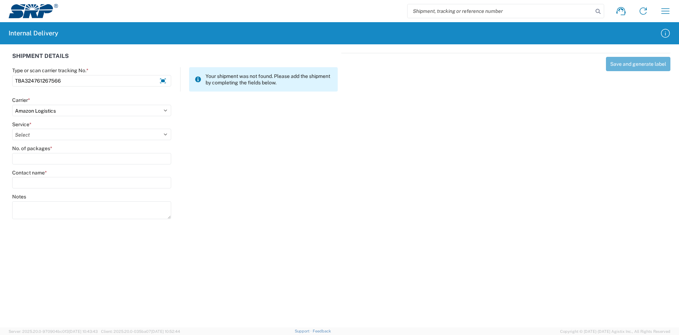
select select "24525"
click at [12, 129] on select "Select Amazon Logistics TBA Rail TL Standard 3 - 5 Day" at bounding box center [91, 134] width 159 height 11
click at [38, 159] on input "No. of packages *" at bounding box center [91, 158] width 159 height 11
type input "1"
click at [52, 180] on input "Contact name *" at bounding box center [91, 182] width 159 height 11
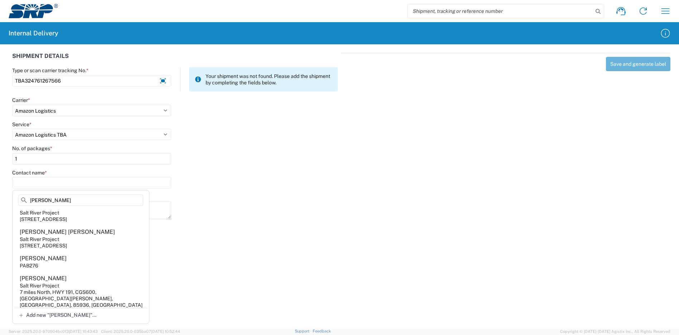
scroll to position [143, 0]
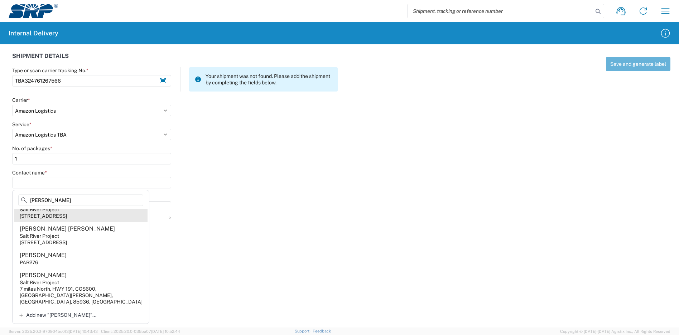
type input "[PERSON_NAME]"
click at [69, 219] on agx-address-suggestion-item "[PERSON_NAME] Salt River Project [STREET_ADDRESS]" at bounding box center [81, 209] width 134 height 26
type input "[PERSON_NAME]"
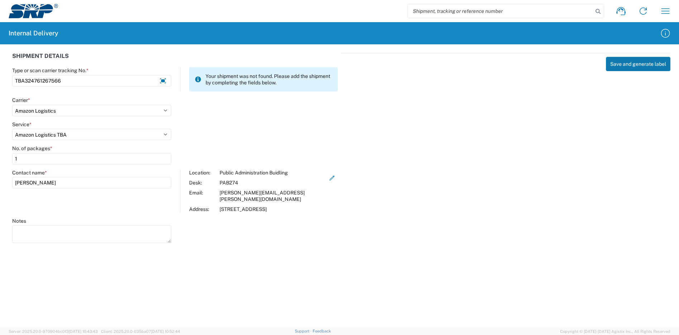
click at [620, 66] on button "Save and generate label" at bounding box center [638, 64] width 64 height 14
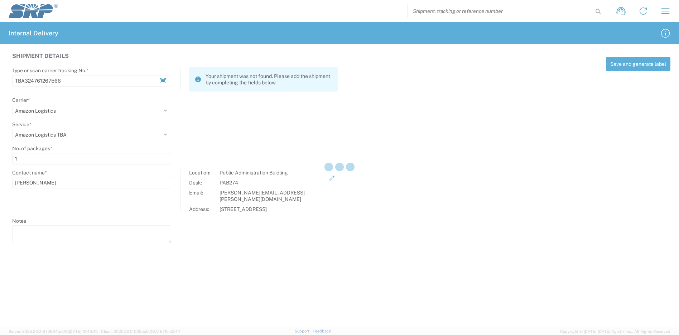
select select
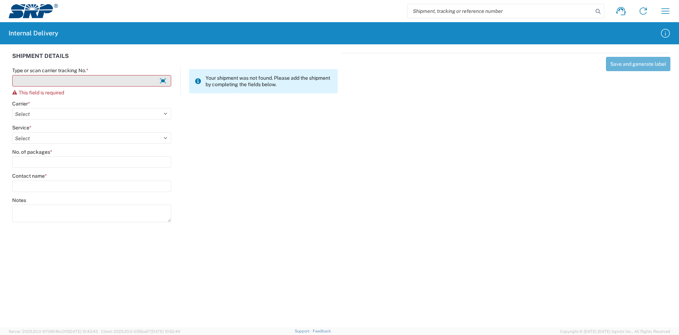
click at [85, 82] on input "Type or scan carrier tracking No. *" at bounding box center [91, 80] width 159 height 11
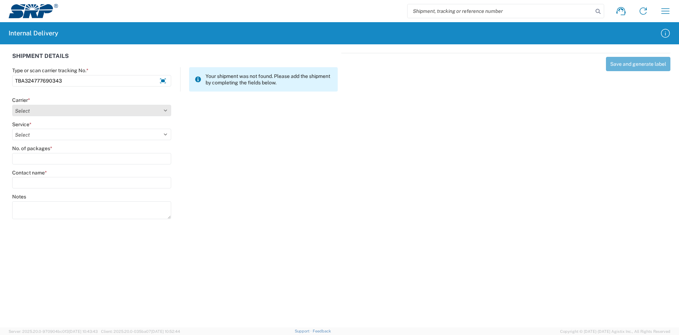
type input "TBA324777690343"
click at [62, 110] on select "Select Amazon Logistics ATI Trucking BC Dimerco Logistics Empire Southwest FedE…" at bounding box center [91, 110] width 159 height 11
select select "8933"
click at [12, 105] on select "Select Amazon Logistics ATI Trucking BC Dimerco Logistics Empire Southwest FedE…" at bounding box center [91, 110] width 159 height 11
click at [46, 129] on div "Service * Select Amazon Logistics TBA Rail TL Standard 3 - 5 Day" at bounding box center [91, 130] width 159 height 19
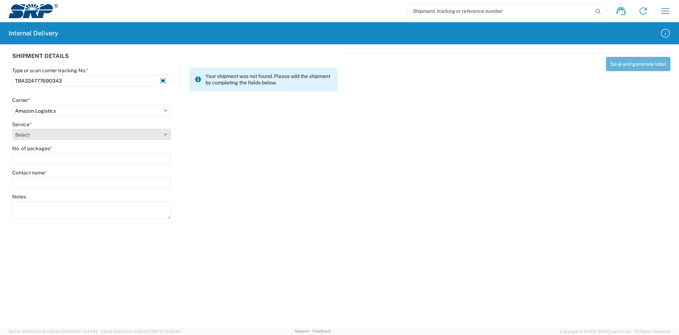
click at [47, 136] on select "Select Amazon Logistics TBA Rail TL Standard 3 - 5 Day" at bounding box center [91, 134] width 159 height 11
select select "24525"
click at [12, 129] on select "Select Amazon Logistics TBA Rail TL Standard 3 - 5 Day" at bounding box center [91, 134] width 159 height 11
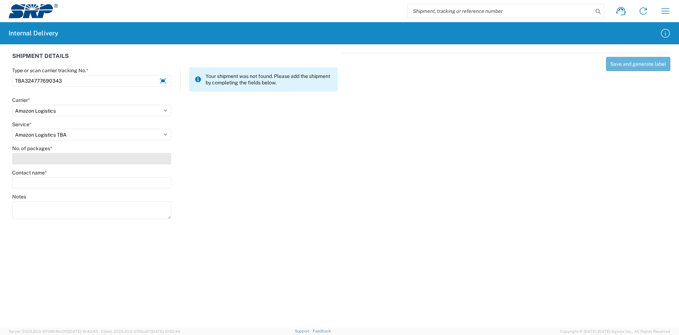
click at [44, 155] on input "No. of packages *" at bounding box center [91, 158] width 159 height 11
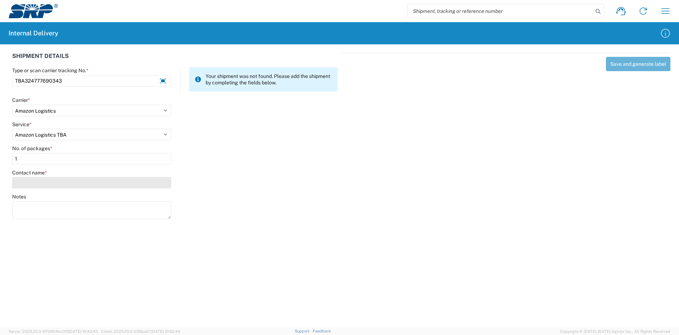
type input "1"
click at [47, 178] on input "Contact name *" at bounding box center [91, 182] width 159 height 11
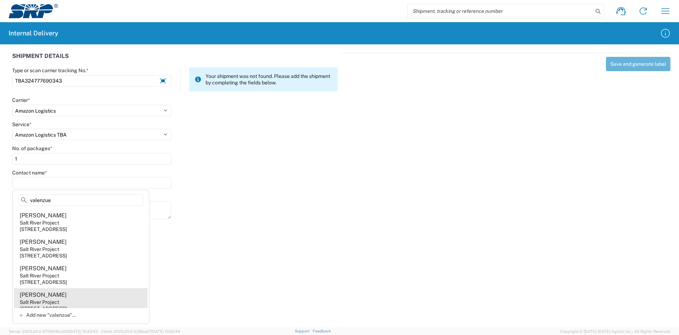
type input "valenzue"
click at [75, 298] on agx-address-suggestion-item "[PERSON_NAME] Salt River Project [STREET_ADDRESS]" at bounding box center [81, 302] width 134 height 26
type input "[PERSON_NAME]"
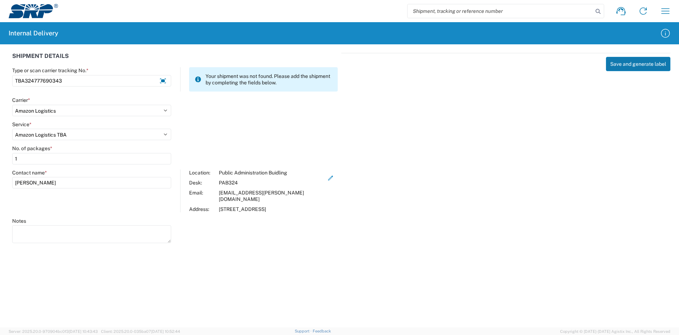
click at [630, 61] on button "Save and generate label" at bounding box center [638, 64] width 64 height 14
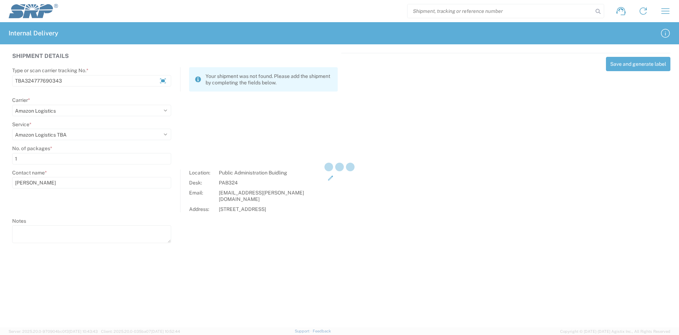
select select
